Goal: Task Accomplishment & Management: Use online tool/utility

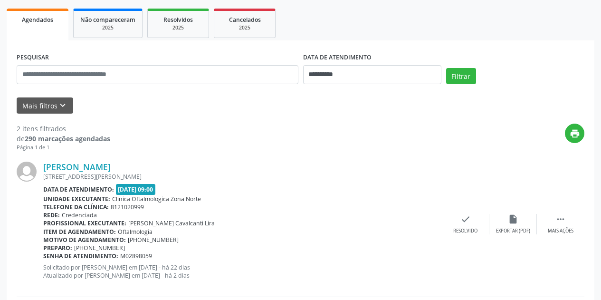
scroll to position [143, 0]
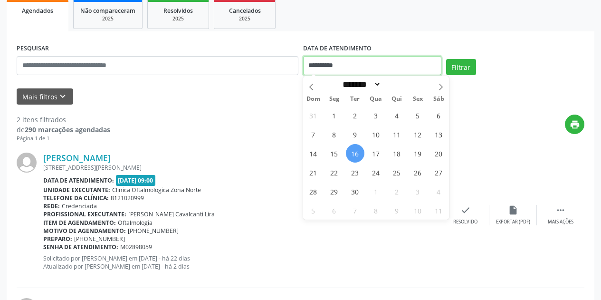
click at [371, 66] on input "**********" at bounding box center [372, 65] width 138 height 19
click at [334, 114] on span "1" at bounding box center [334, 115] width 19 height 19
type input "**********"
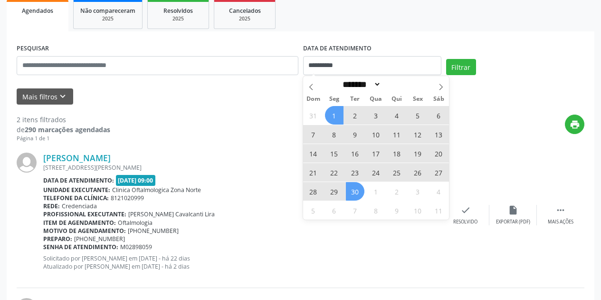
click at [356, 193] on span "30" at bounding box center [355, 191] width 19 height 19
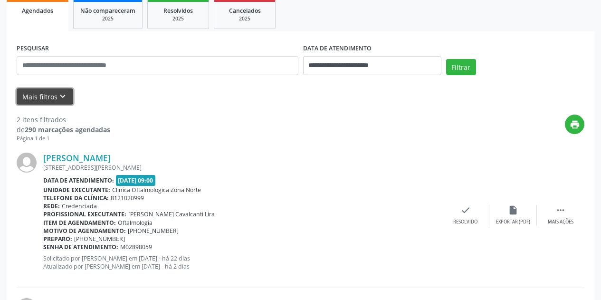
click at [61, 91] on icon "keyboard_arrow_down" at bounding box center [62, 96] width 10 height 10
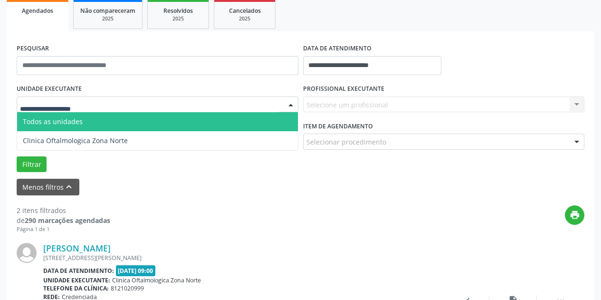
click at [108, 102] on div at bounding box center [158, 104] width 282 height 16
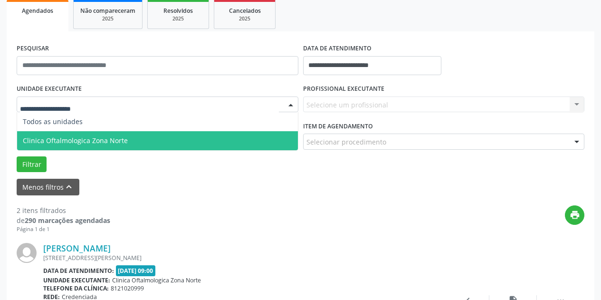
click at [118, 138] on span "Clinica Oftalmologica Zona Norte" at bounding box center [75, 140] width 105 height 9
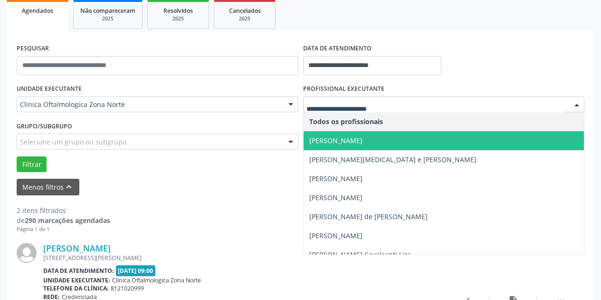
drag, startPoint x: 344, startPoint y: 137, endPoint x: 306, endPoint y: 138, distance: 37.6
click at [344, 138] on span "[PERSON_NAME]" at bounding box center [335, 140] width 53 height 9
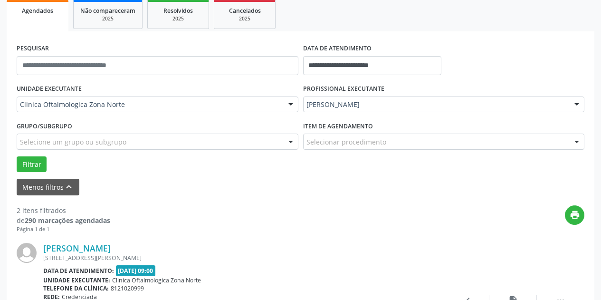
click at [243, 142] on div "Selecione um grupo ou subgrupo" at bounding box center [158, 142] width 282 height 16
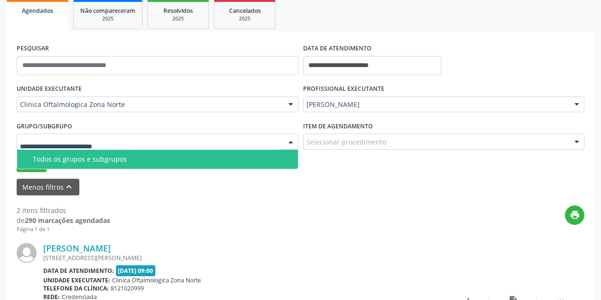
click at [217, 159] on div "Todos os grupos e subgrupos" at bounding box center [162, 159] width 259 height 8
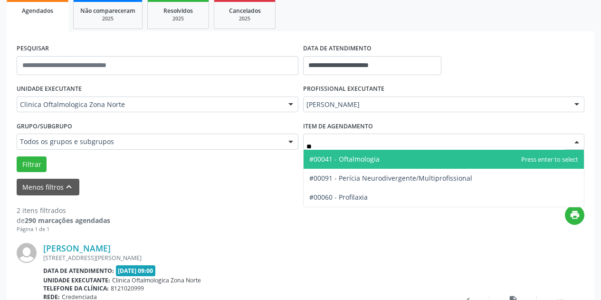
type input "***"
drag, startPoint x: 348, startPoint y: 156, endPoint x: 280, endPoint y: 158, distance: 68.0
click at [347, 157] on span "#00041 - Oftalmologia" at bounding box center [344, 158] width 70 height 9
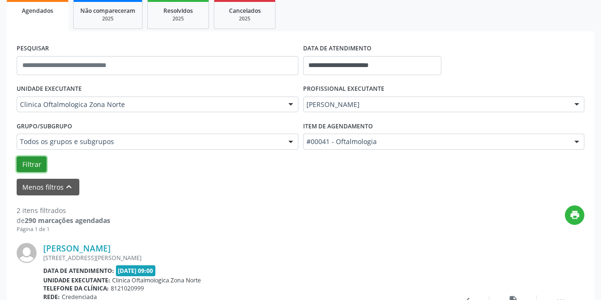
click at [40, 164] on button "Filtrar" at bounding box center [32, 164] width 30 height 16
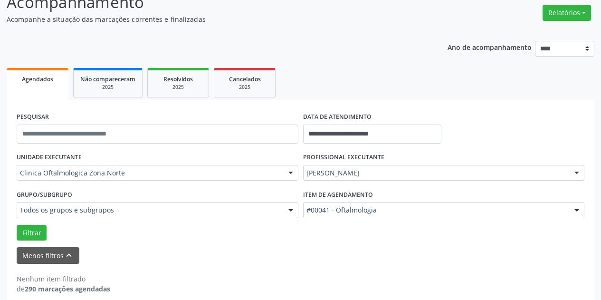
scroll to position [85, 0]
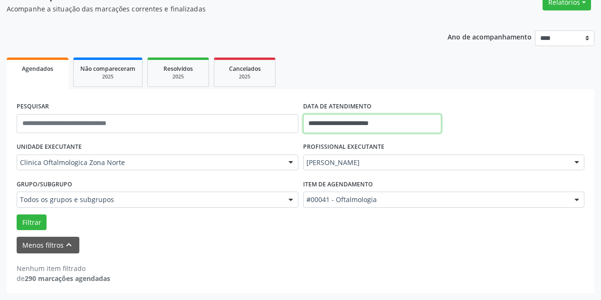
click at [411, 119] on input "**********" at bounding box center [372, 123] width 138 height 19
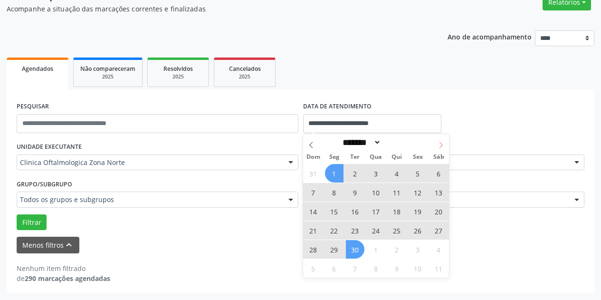
click at [443, 144] on icon at bounding box center [441, 145] width 7 height 7
select select "*"
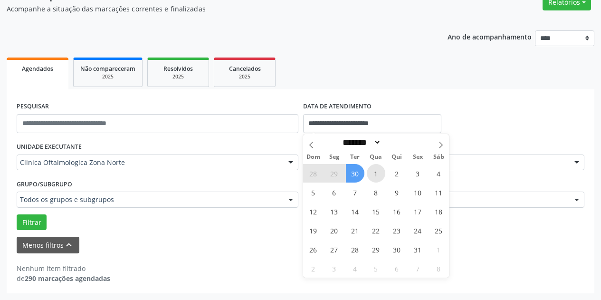
click at [376, 171] on span "1" at bounding box center [376, 173] width 19 height 19
type input "**********"
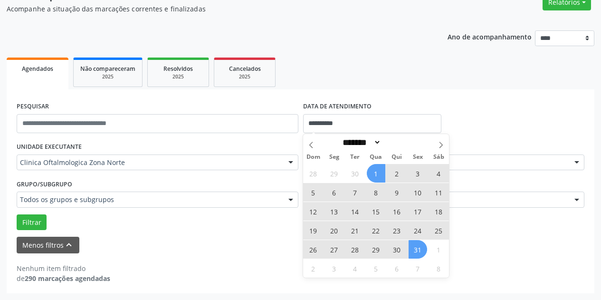
click at [417, 248] on span "31" at bounding box center [418, 249] width 19 height 19
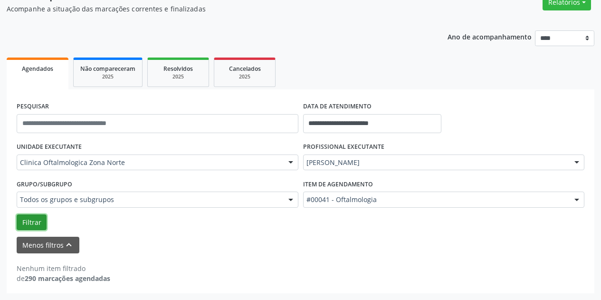
click at [29, 218] on button "Filtrar" at bounding box center [32, 222] width 30 height 16
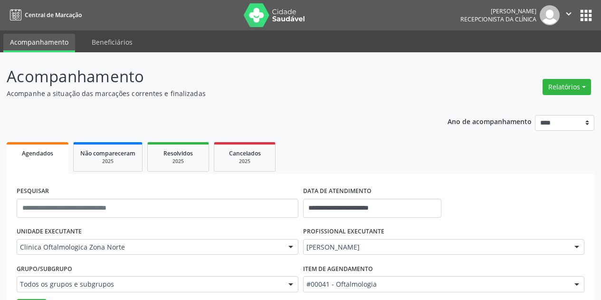
click at [564, 14] on icon "" at bounding box center [569, 14] width 10 height 10
click at [525, 60] on link "Sair" at bounding box center [545, 57] width 66 height 13
